Goal: Task Accomplishment & Management: Complete application form

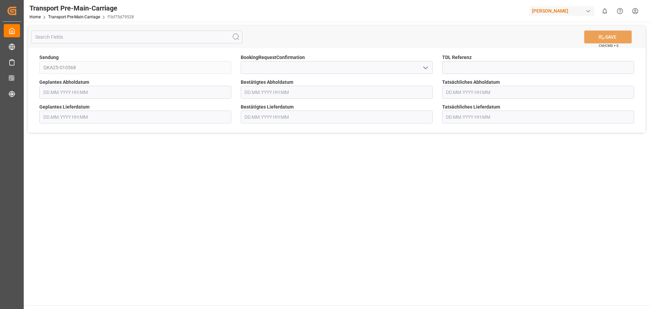
type input "[DATE] 00:00"
click at [429, 67] on icon "open menu" at bounding box center [425, 68] width 8 height 8
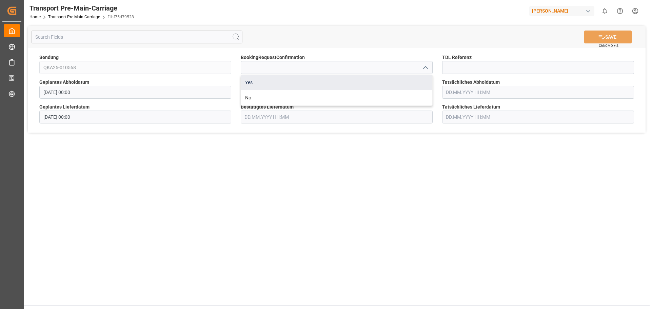
click at [357, 87] on div "Yes" at bounding box center [336, 82] width 191 height 15
type input "Yes"
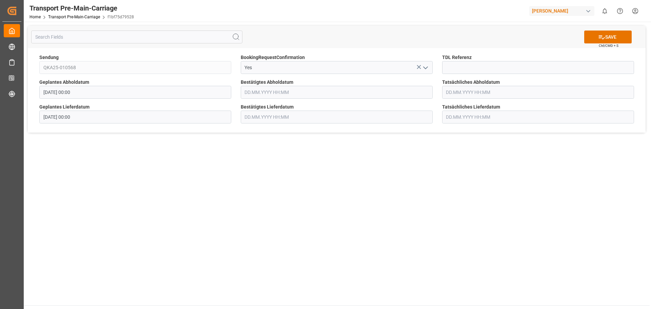
click at [330, 166] on main "SAVE Ctrl/CMD + S Sendung QKA25-010568 BookingRequestConfirmation Yes TDL Refer…" at bounding box center [337, 163] width 626 height 283
click at [390, 94] on input "text" at bounding box center [337, 92] width 192 height 13
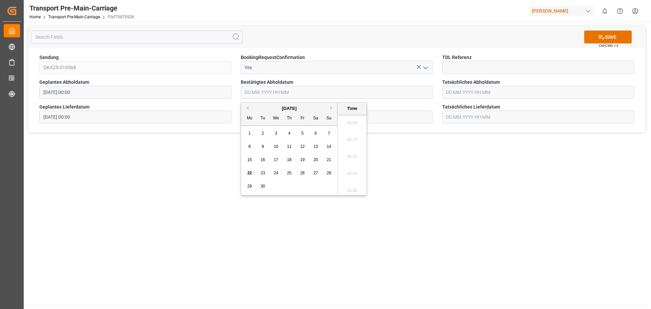
scroll to position [664, 0]
click at [331, 108] on button "Next Month" at bounding box center [332, 108] width 4 height 4
click at [286, 132] on div "2" at bounding box center [289, 134] width 8 height 8
type input "[DATE] 00:00"
click at [591, 37] on button "SAVE" at bounding box center [607, 37] width 47 height 13
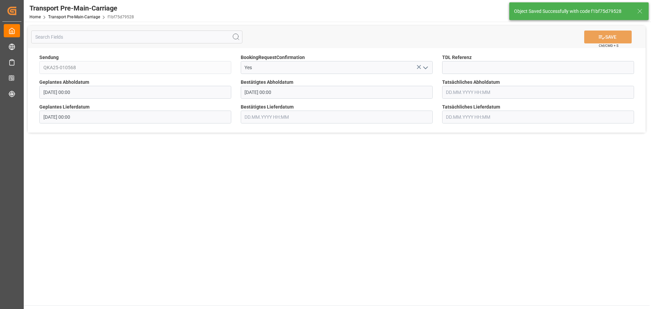
click at [642, 9] on line at bounding box center [640, 11] width 4 height 4
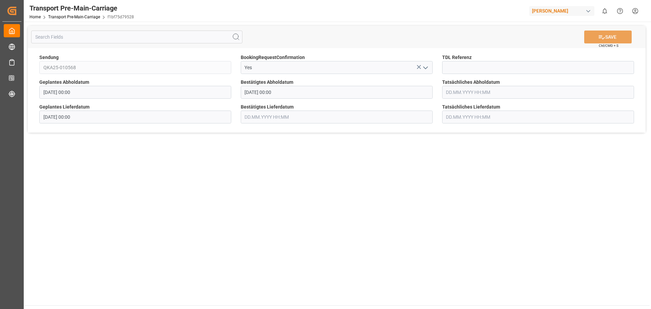
click at [510, 39] on div "SAVE Ctrl/CMD + S" at bounding box center [337, 37] width 618 height 22
